Goal: Task Accomplishment & Management: Use online tool/utility

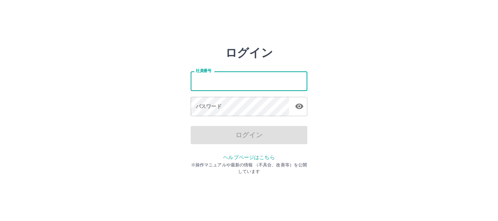
type input "*******"
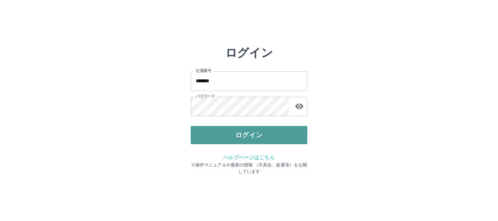
click at [282, 127] on button "ログイン" at bounding box center [248, 135] width 117 height 18
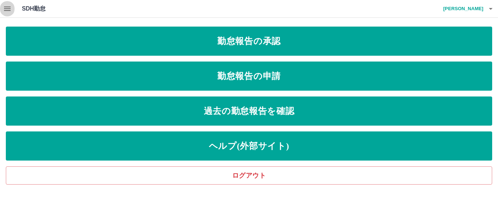
click at [8, 8] on icon "button" at bounding box center [7, 8] width 9 height 9
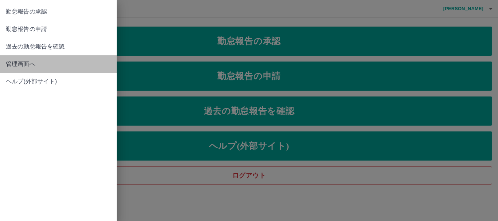
click at [21, 63] on span "管理画面へ" at bounding box center [58, 64] width 105 height 9
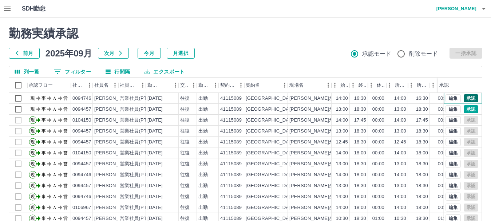
click at [468, 95] on button "承認" at bounding box center [471, 98] width 15 height 8
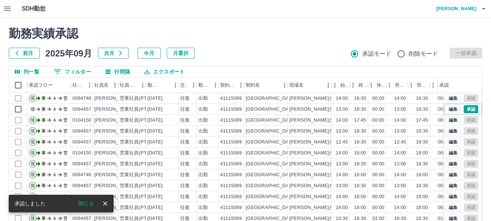
click at [464, 109] on button "承認" at bounding box center [471, 109] width 15 height 8
